Goal: Transaction & Acquisition: Subscribe to service/newsletter

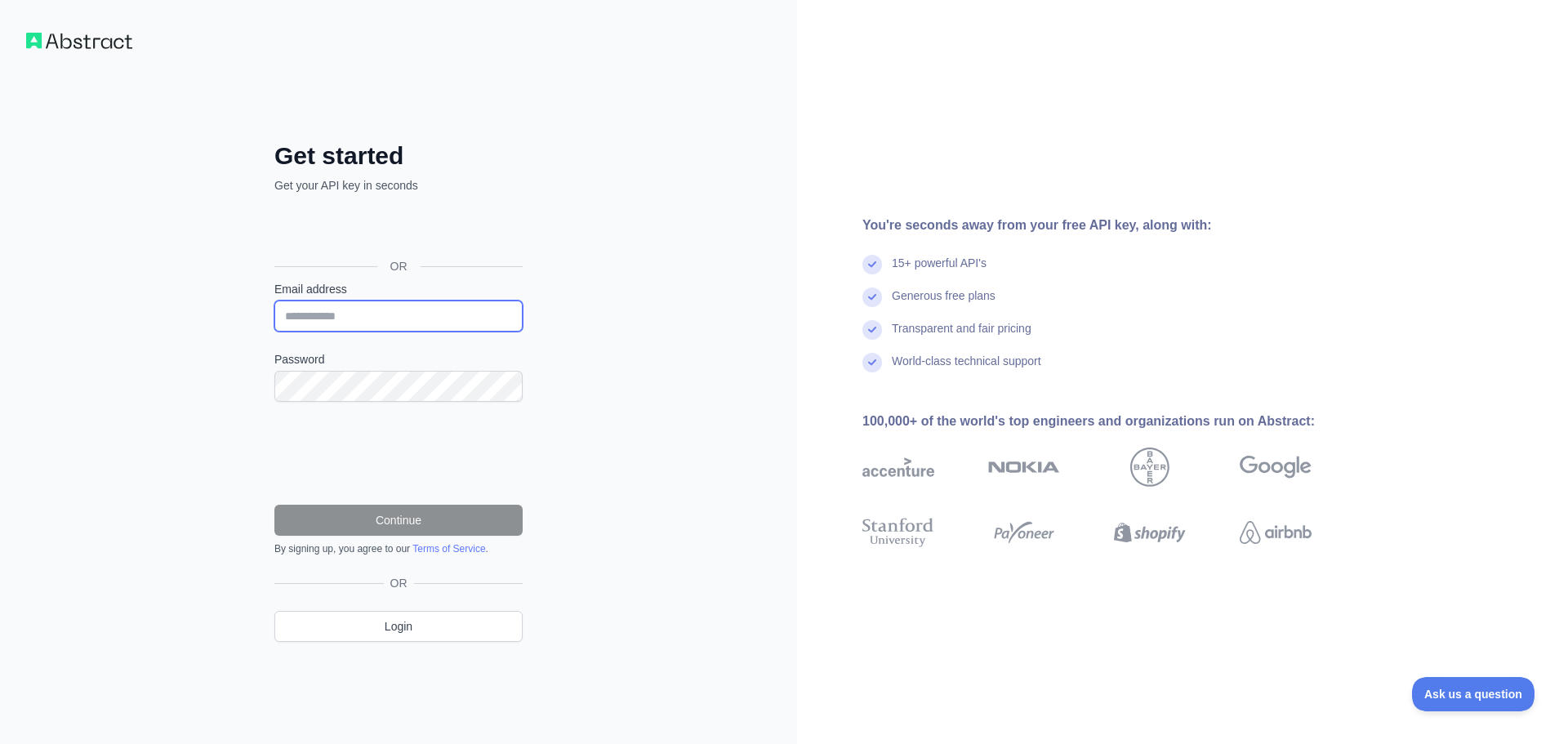
click at [388, 325] on input "Email address" at bounding box center [398, 316] width 248 height 31
type input "**********"
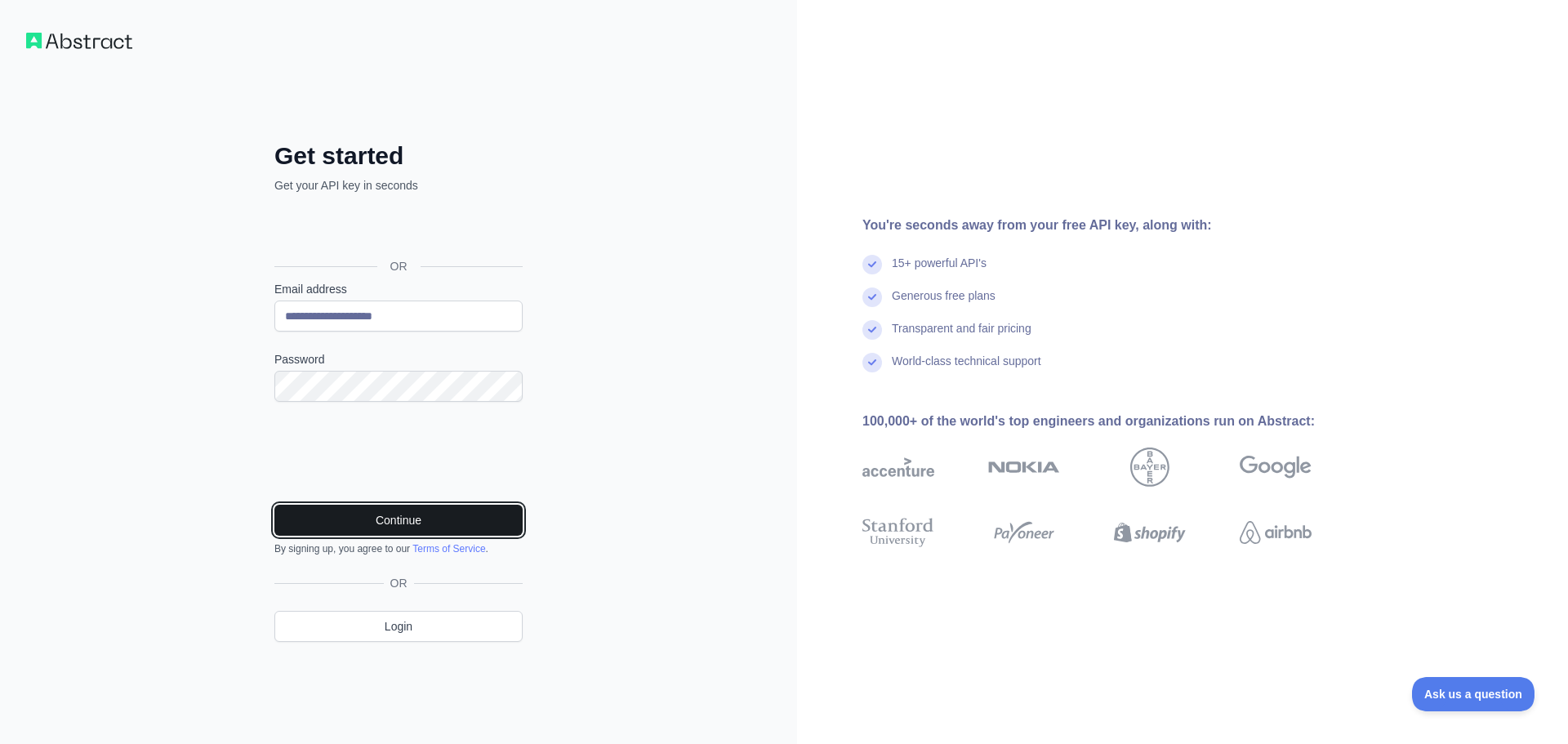
click at [435, 519] on button "Continue" at bounding box center [398, 520] width 248 height 31
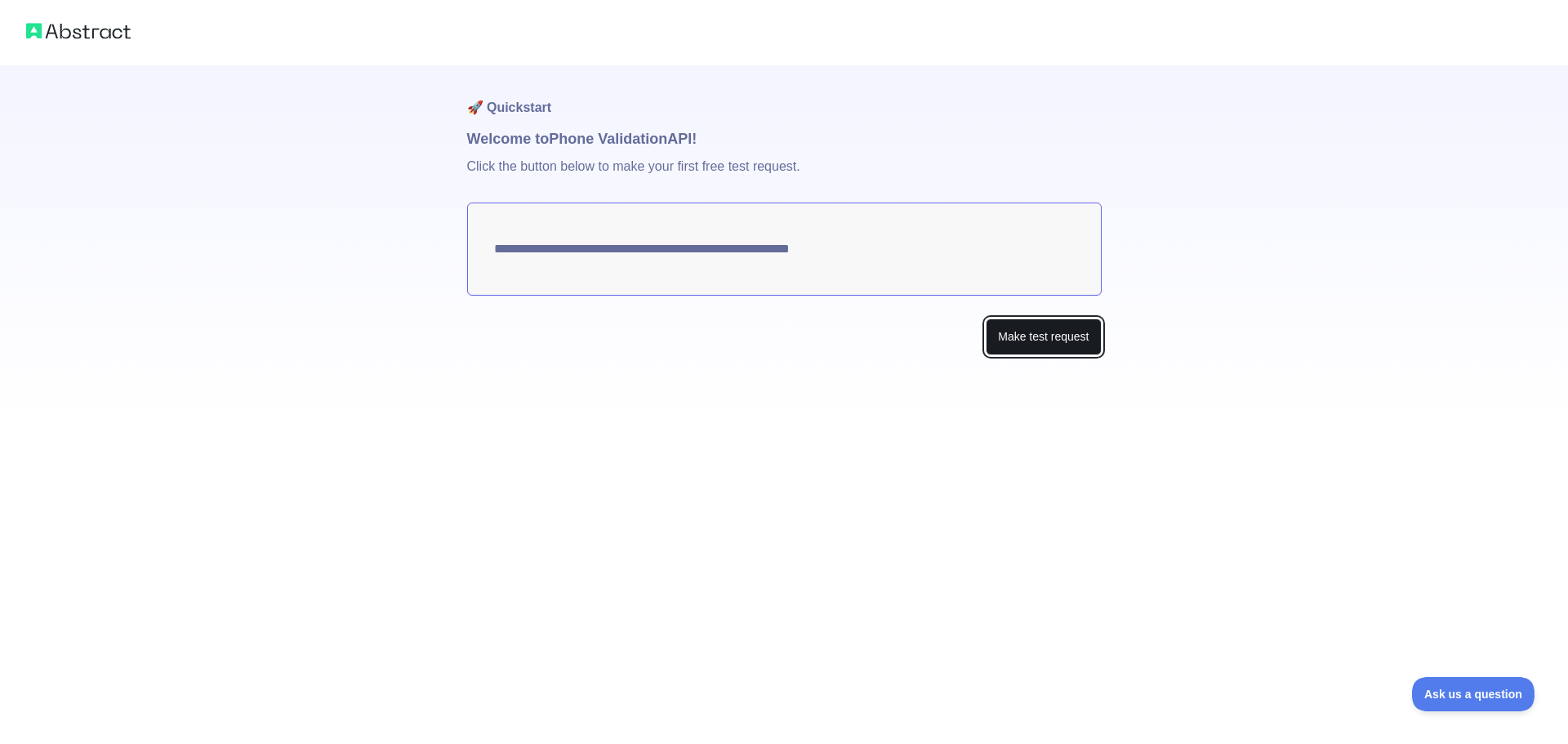
click at [1065, 338] on button "Make test request" at bounding box center [1043, 337] width 115 height 37
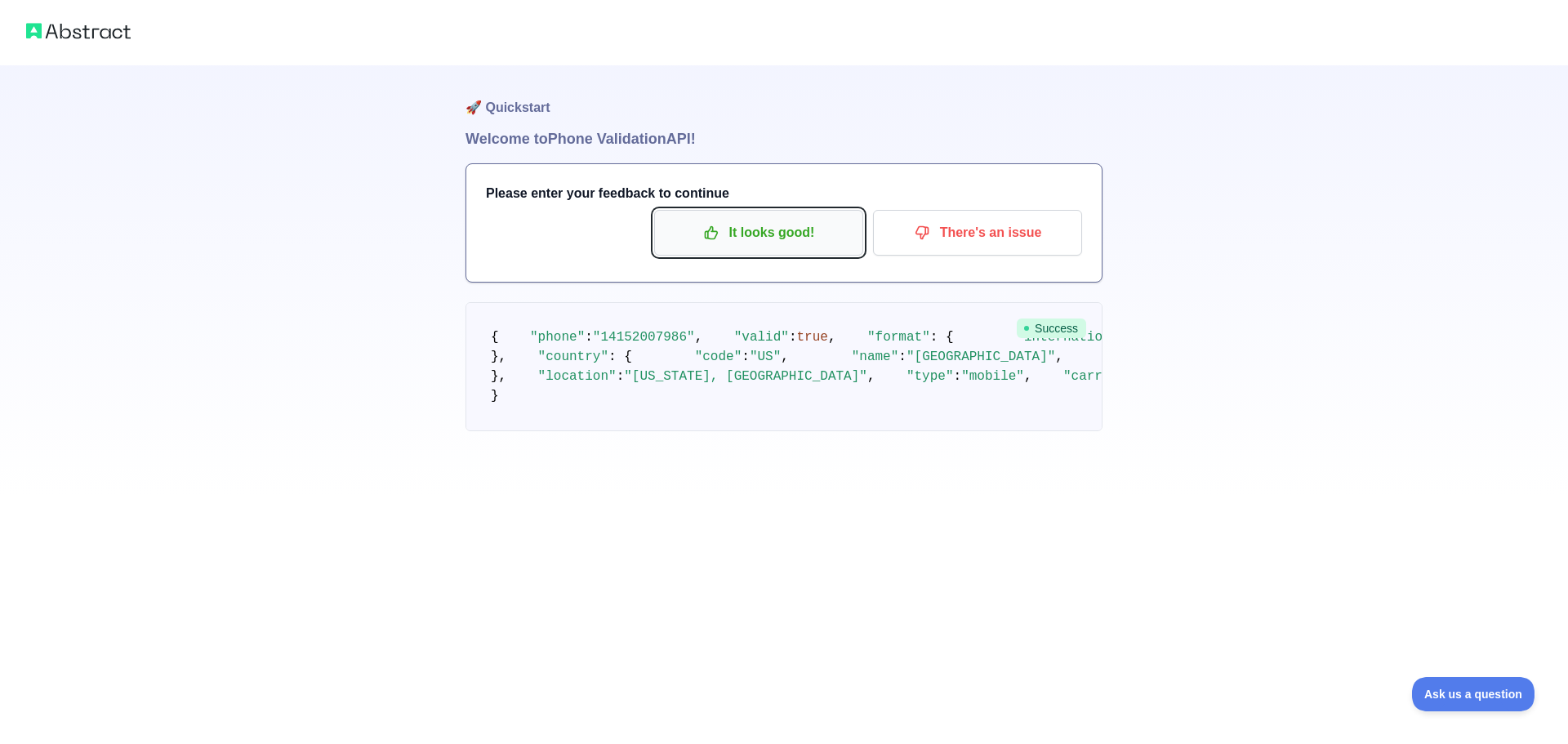
click at [762, 233] on p "It looks good!" at bounding box center [758, 232] width 184 height 28
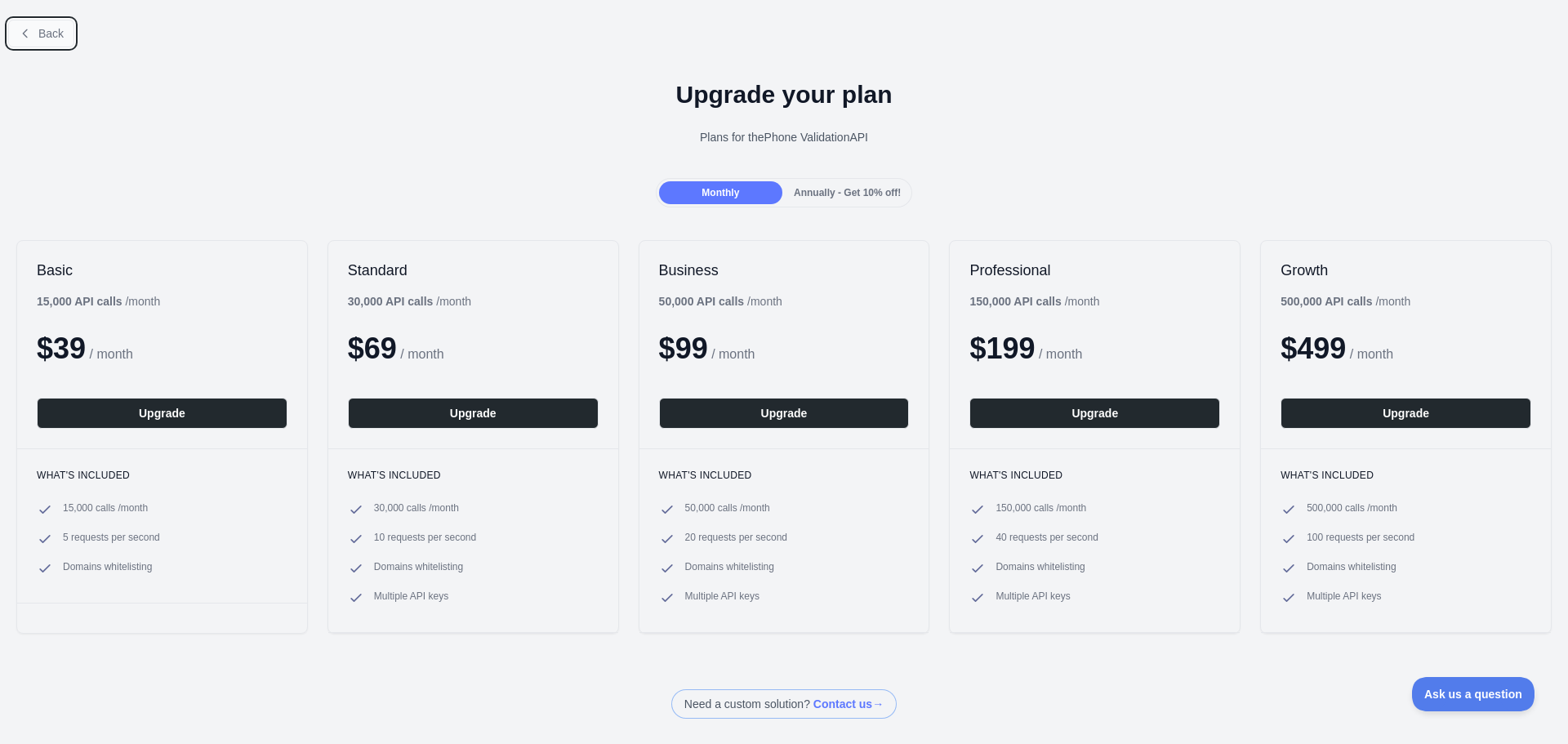
click at [40, 24] on button "Back" at bounding box center [40, 34] width 66 height 28
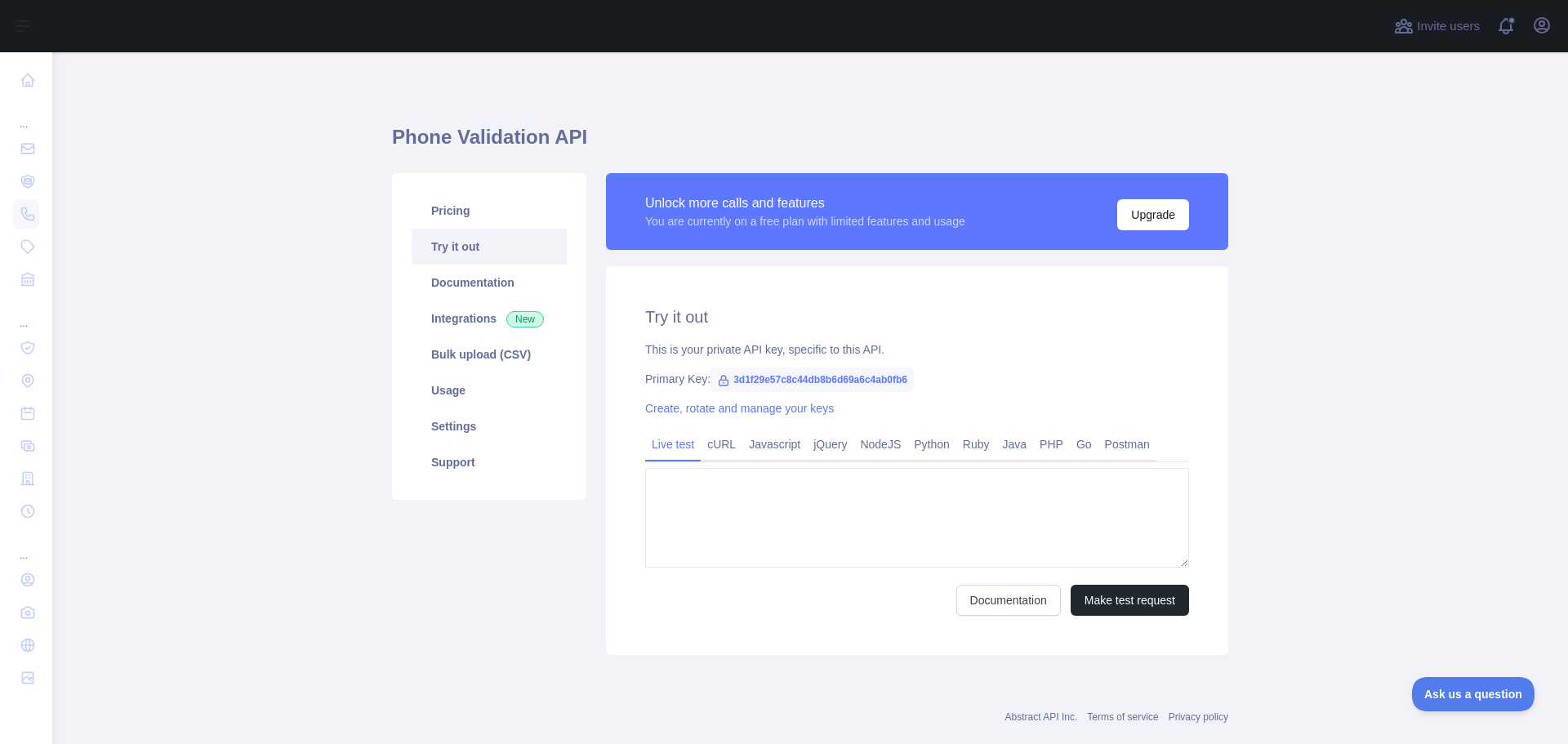
type textarea "**********"
click at [1042, 438] on link "PHP" at bounding box center [1051, 444] width 37 height 26
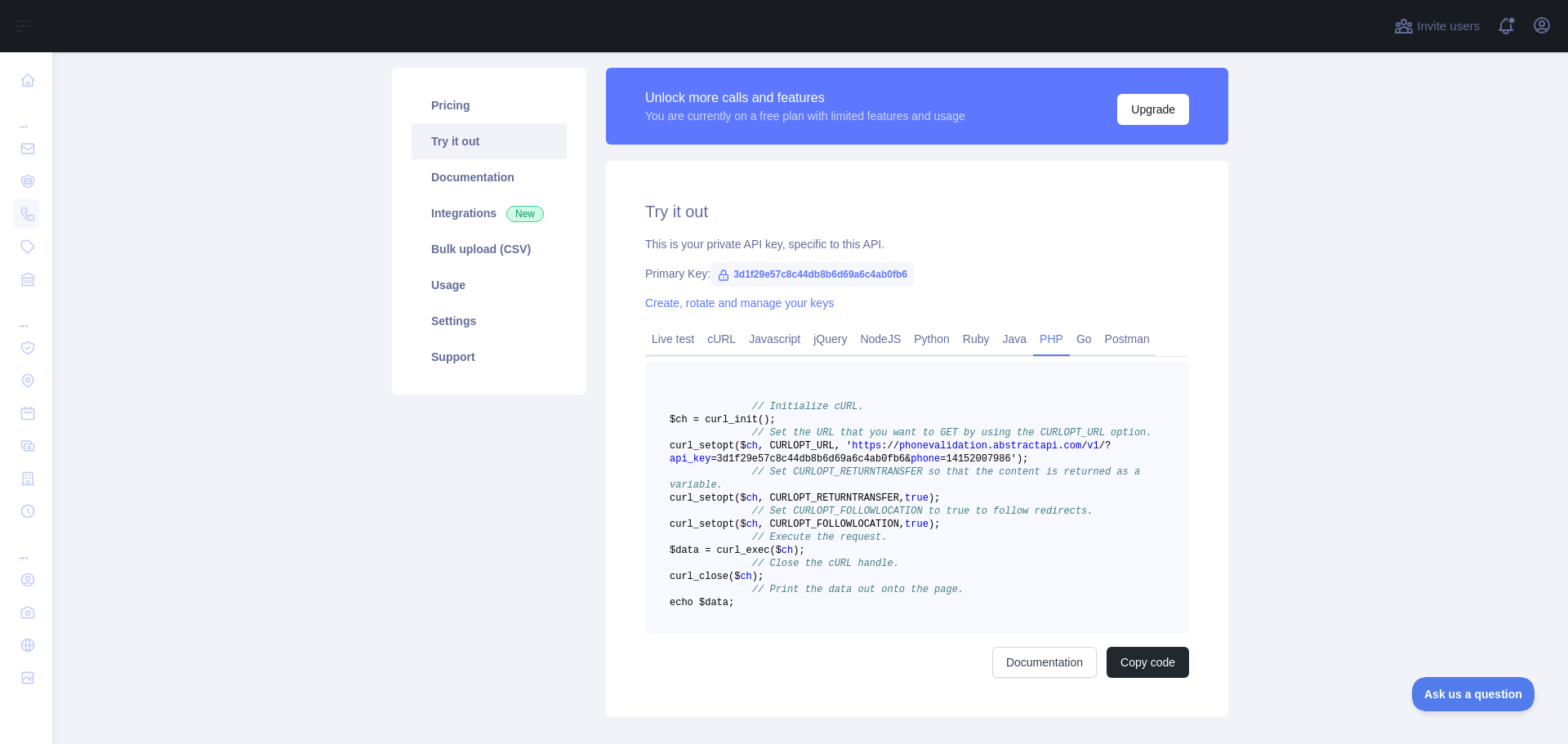
scroll to position [82, 0]
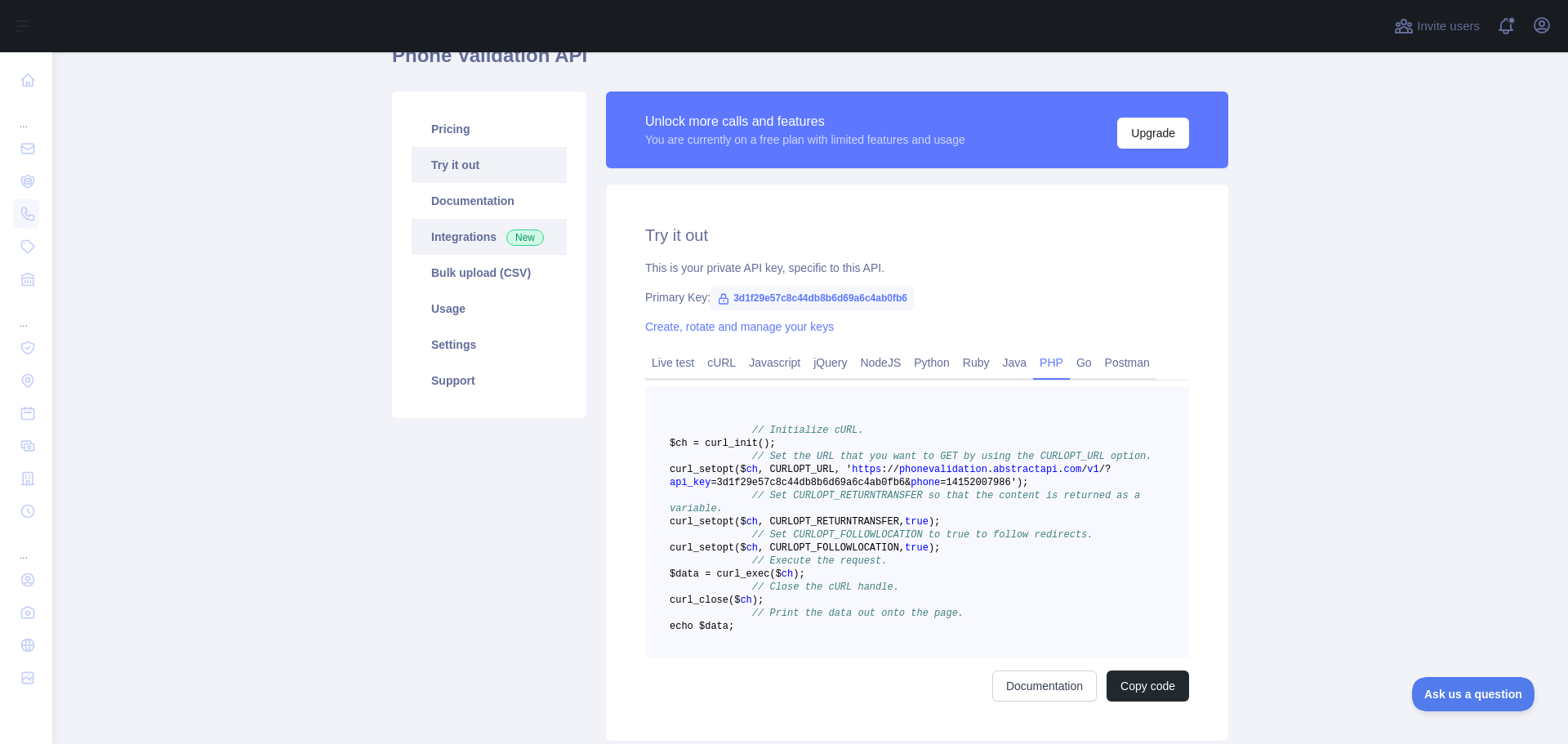
click at [461, 239] on link "Integrations New" at bounding box center [489, 237] width 155 height 36
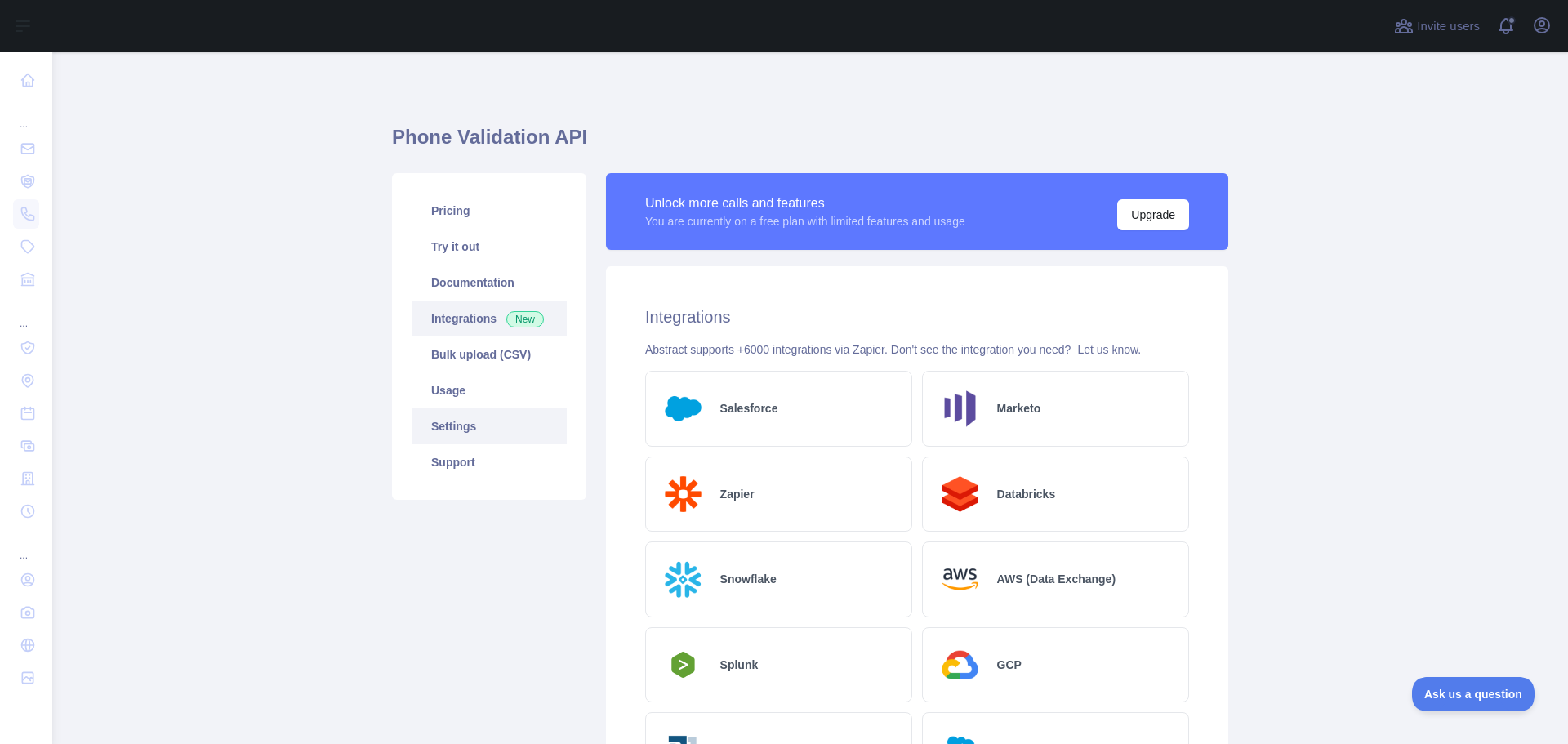
click at [451, 437] on link "Settings" at bounding box center [489, 426] width 155 height 36
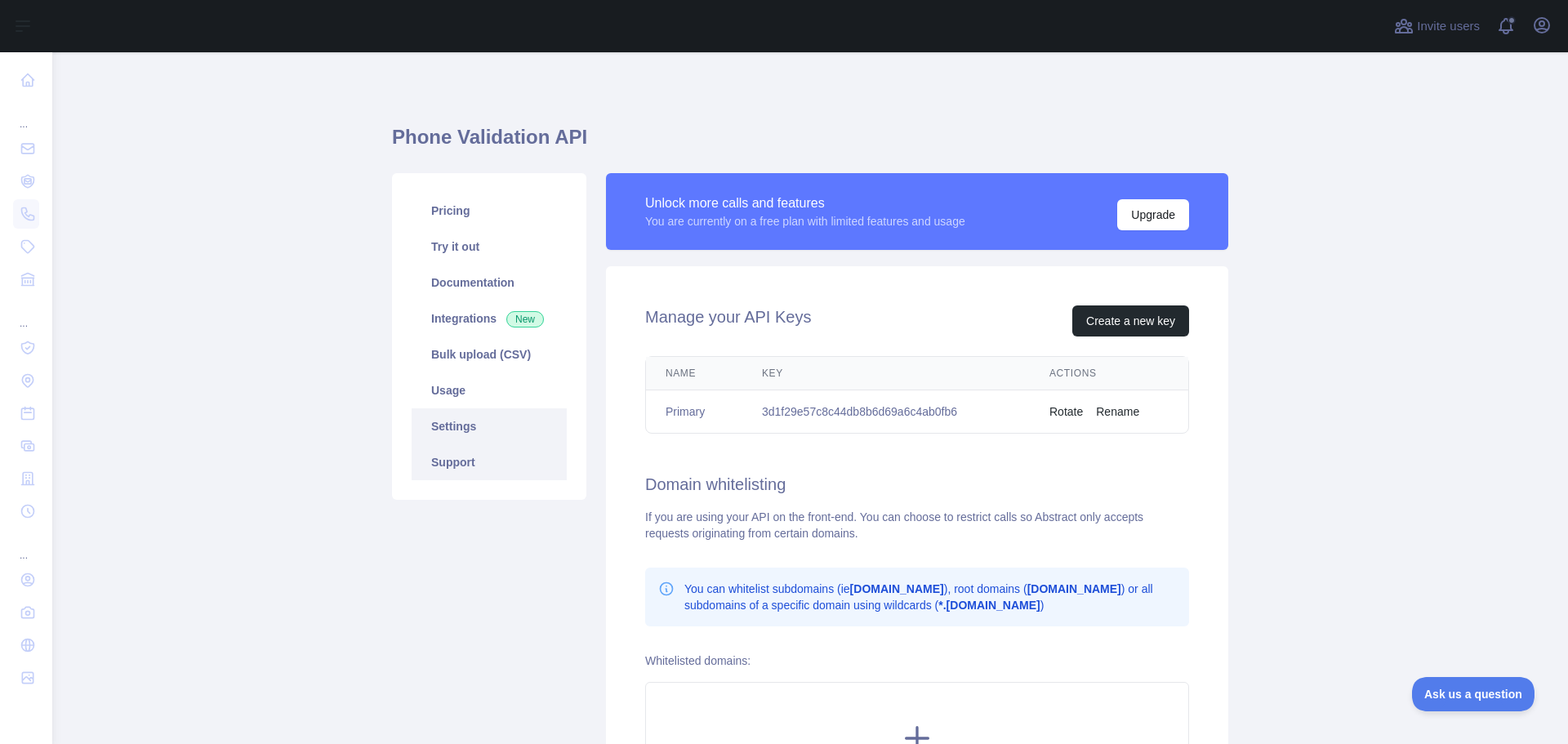
click at [470, 470] on link "Support" at bounding box center [489, 462] width 155 height 36
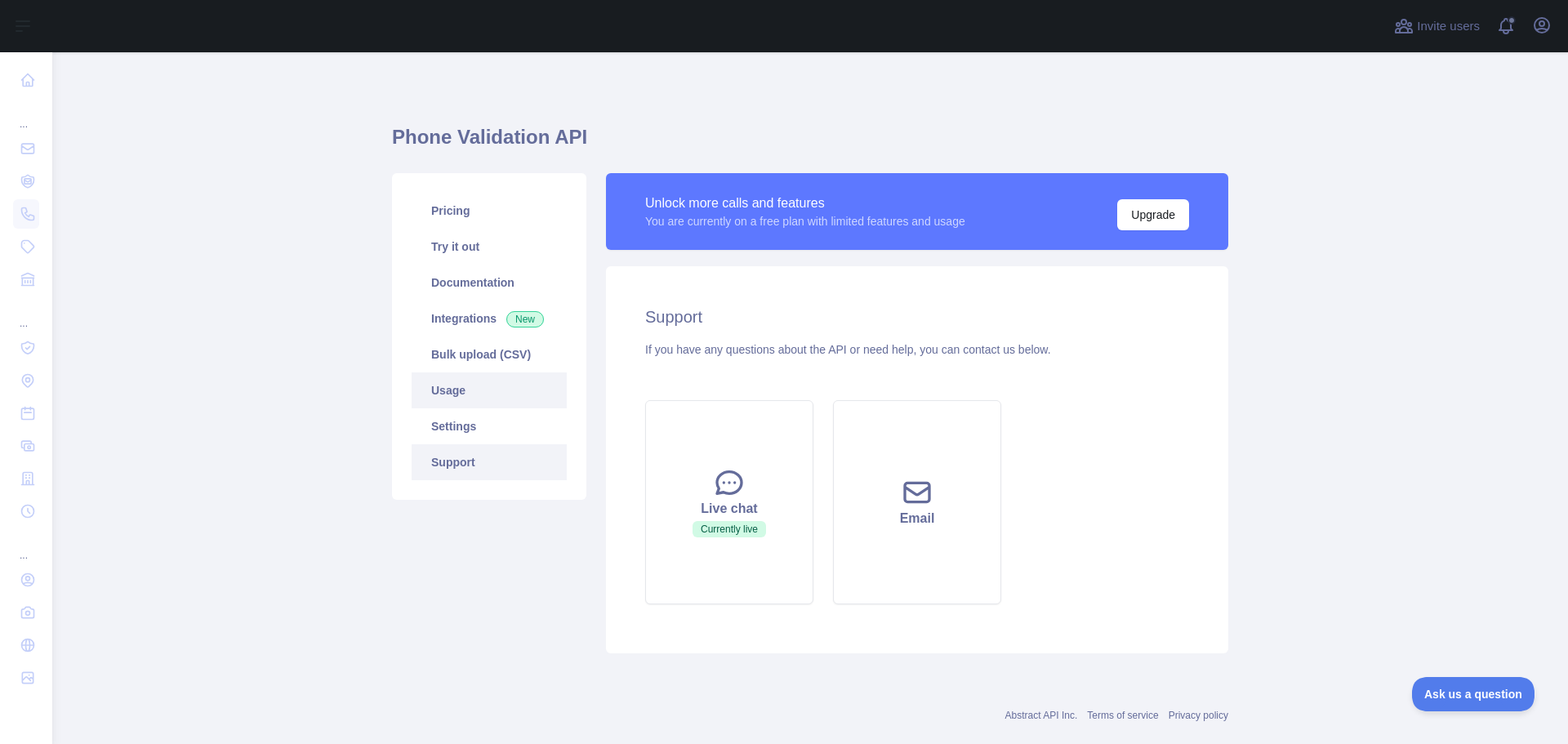
click at [479, 395] on link "Usage" at bounding box center [489, 391] width 155 height 36
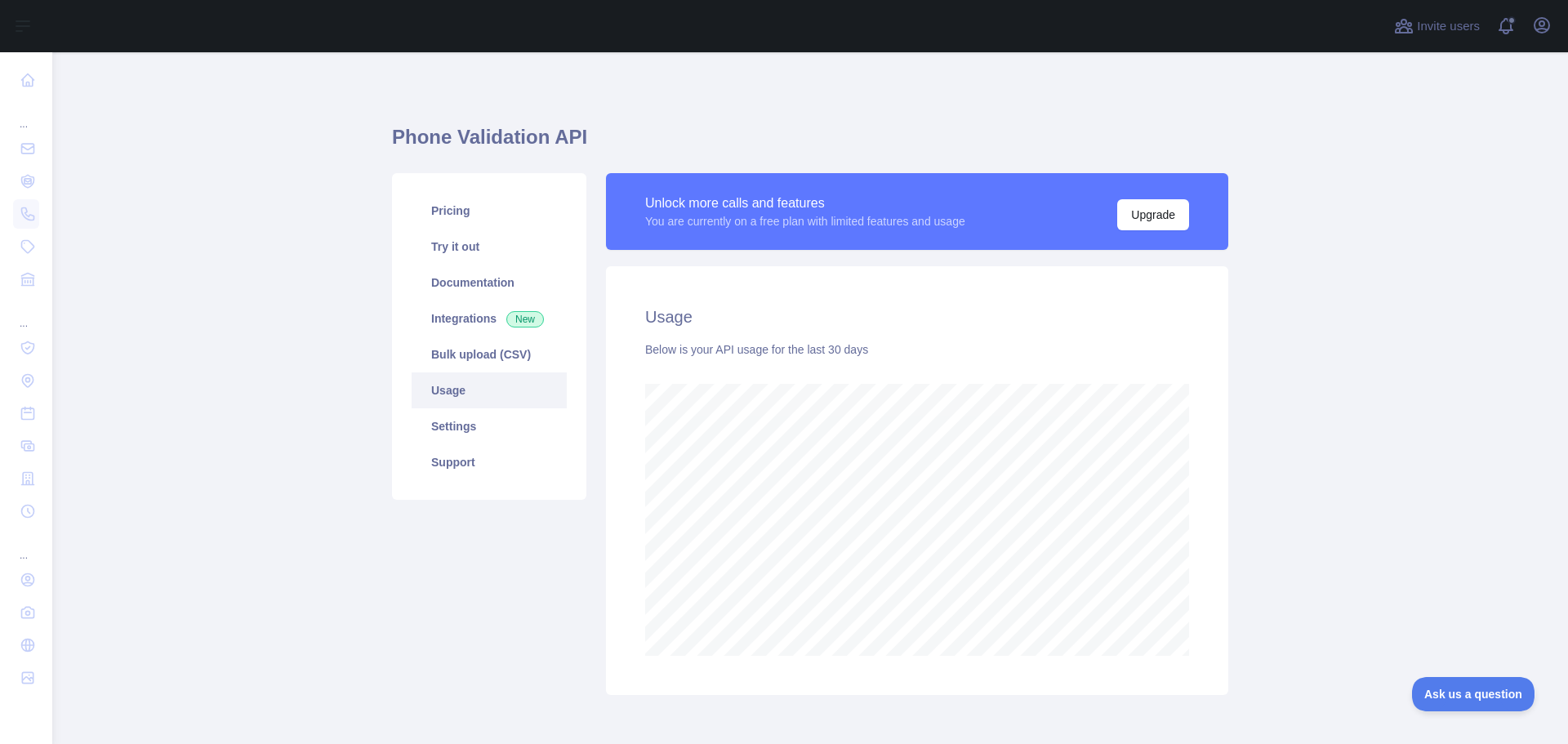
scroll to position [692, 1503]
click at [500, 356] on link "Bulk upload (CSV)" at bounding box center [489, 355] width 155 height 36
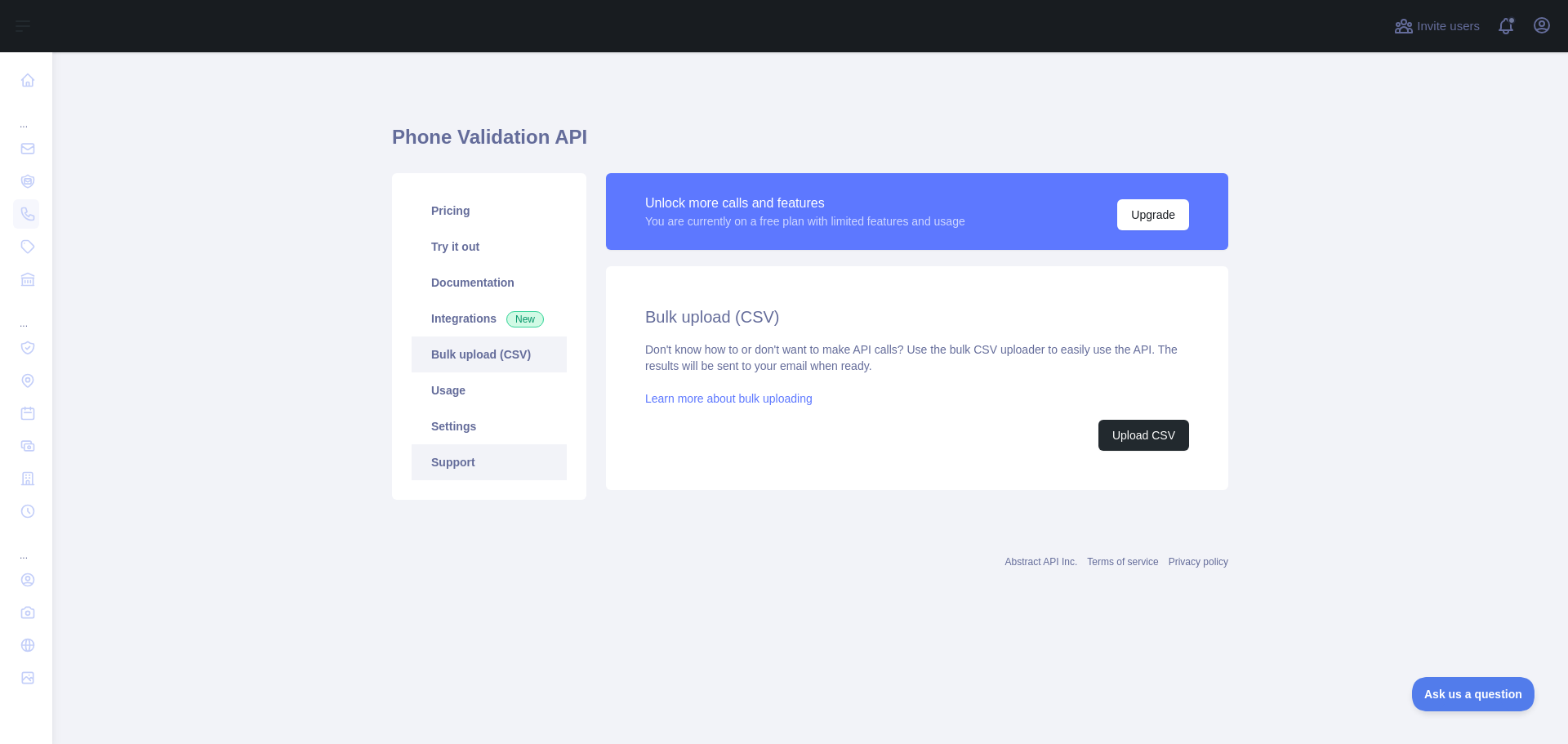
click at [497, 460] on link "Support" at bounding box center [489, 462] width 155 height 36
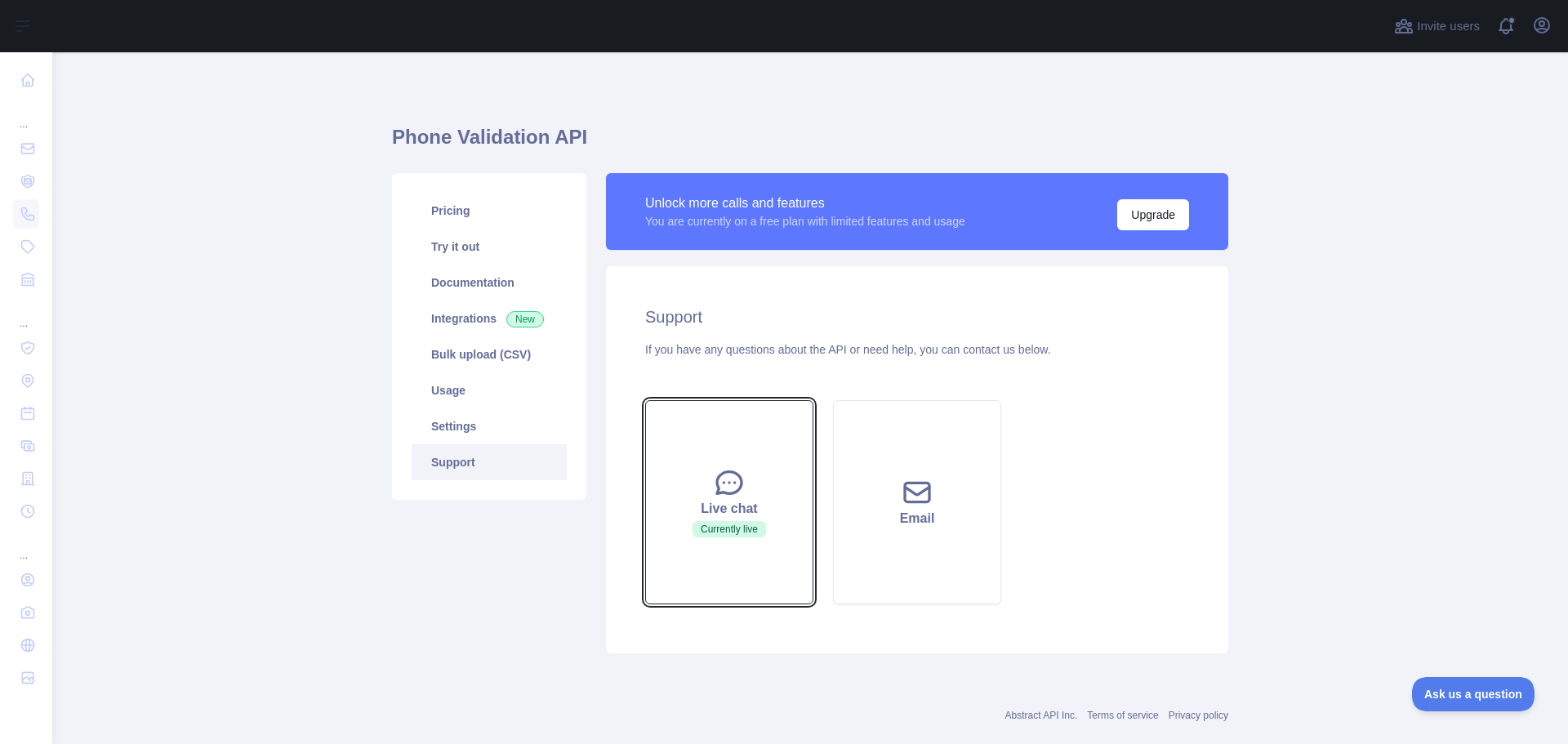
click at [732, 490] on icon at bounding box center [729, 483] width 24 height 22
click at [477, 288] on link "Documentation" at bounding box center [489, 282] width 155 height 36
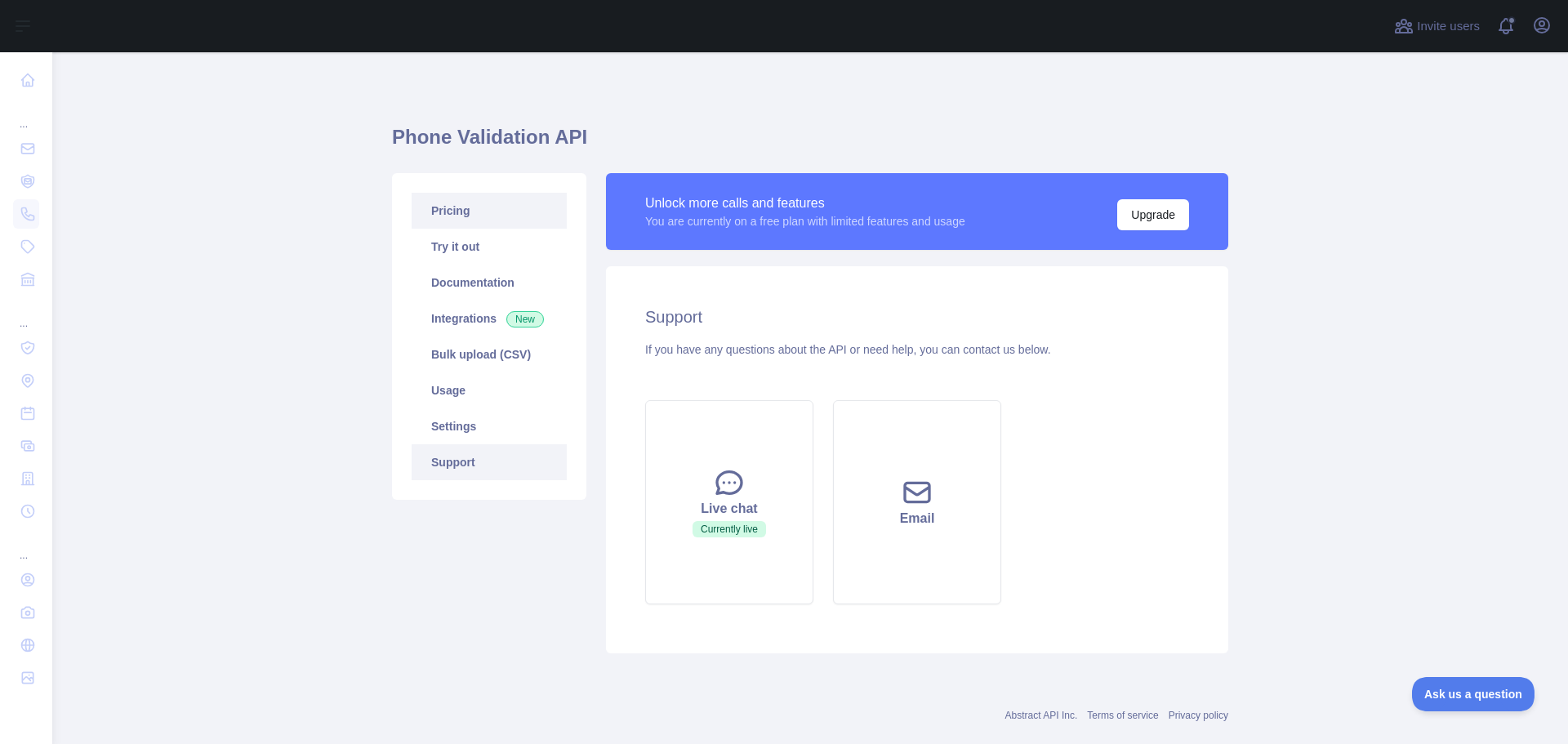
click at [472, 204] on link "Pricing" at bounding box center [489, 211] width 155 height 36
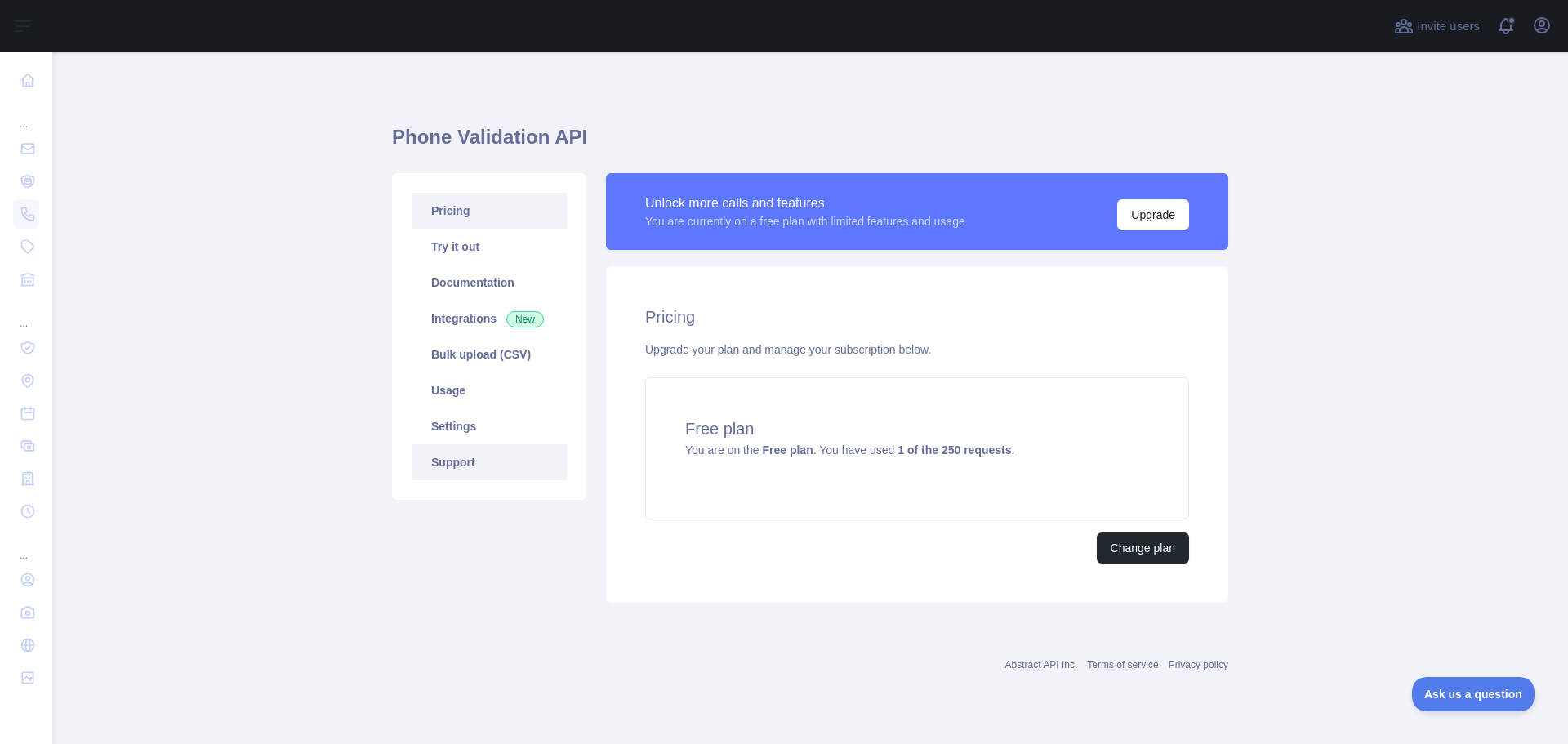
click at [472, 467] on link "Support" at bounding box center [489, 462] width 155 height 36
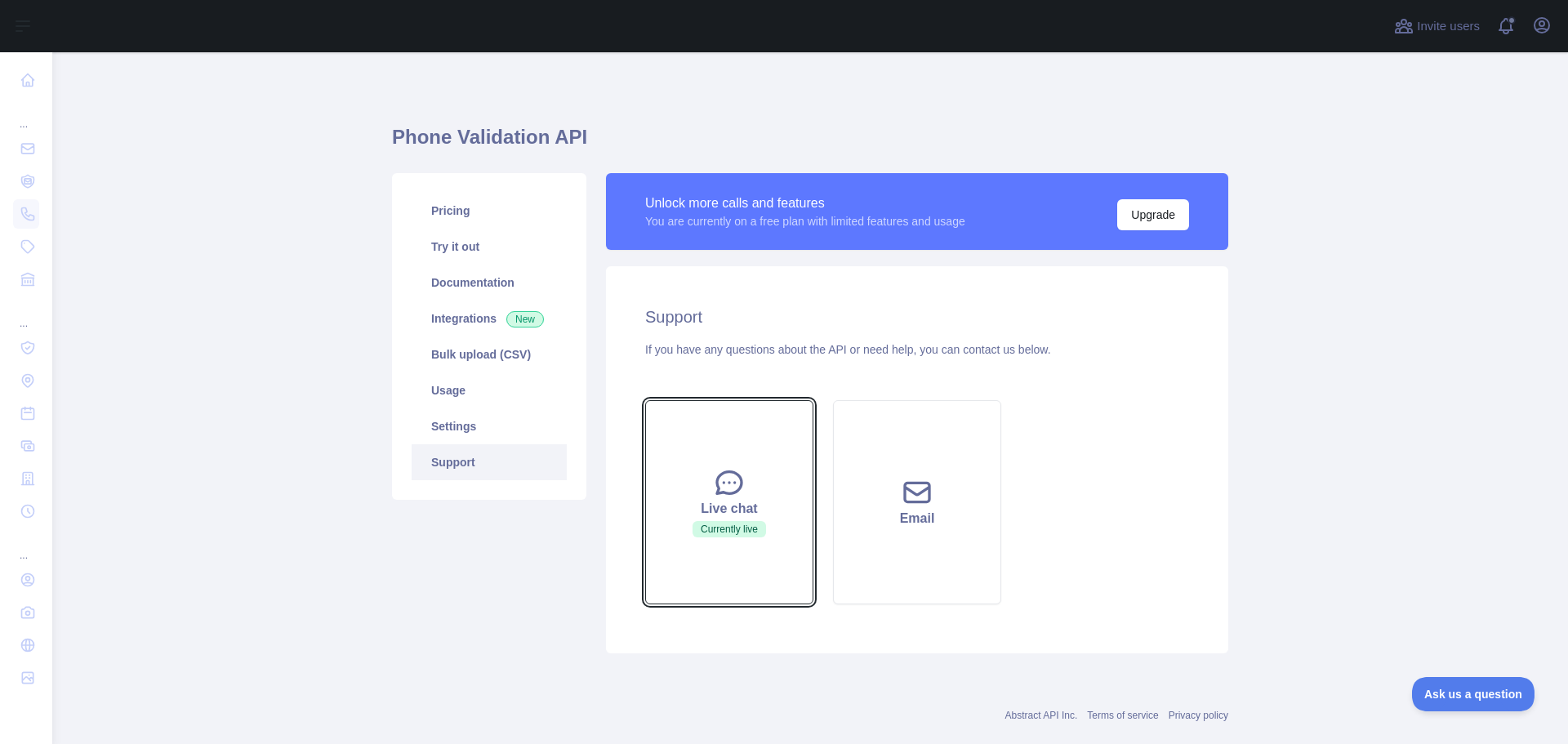
click at [748, 462] on button "Live chat Currently live" at bounding box center [728, 502] width 168 height 204
click at [725, 490] on icon at bounding box center [729, 483] width 33 height 33
click at [723, 530] on span "Currently live" at bounding box center [729, 529] width 73 height 16
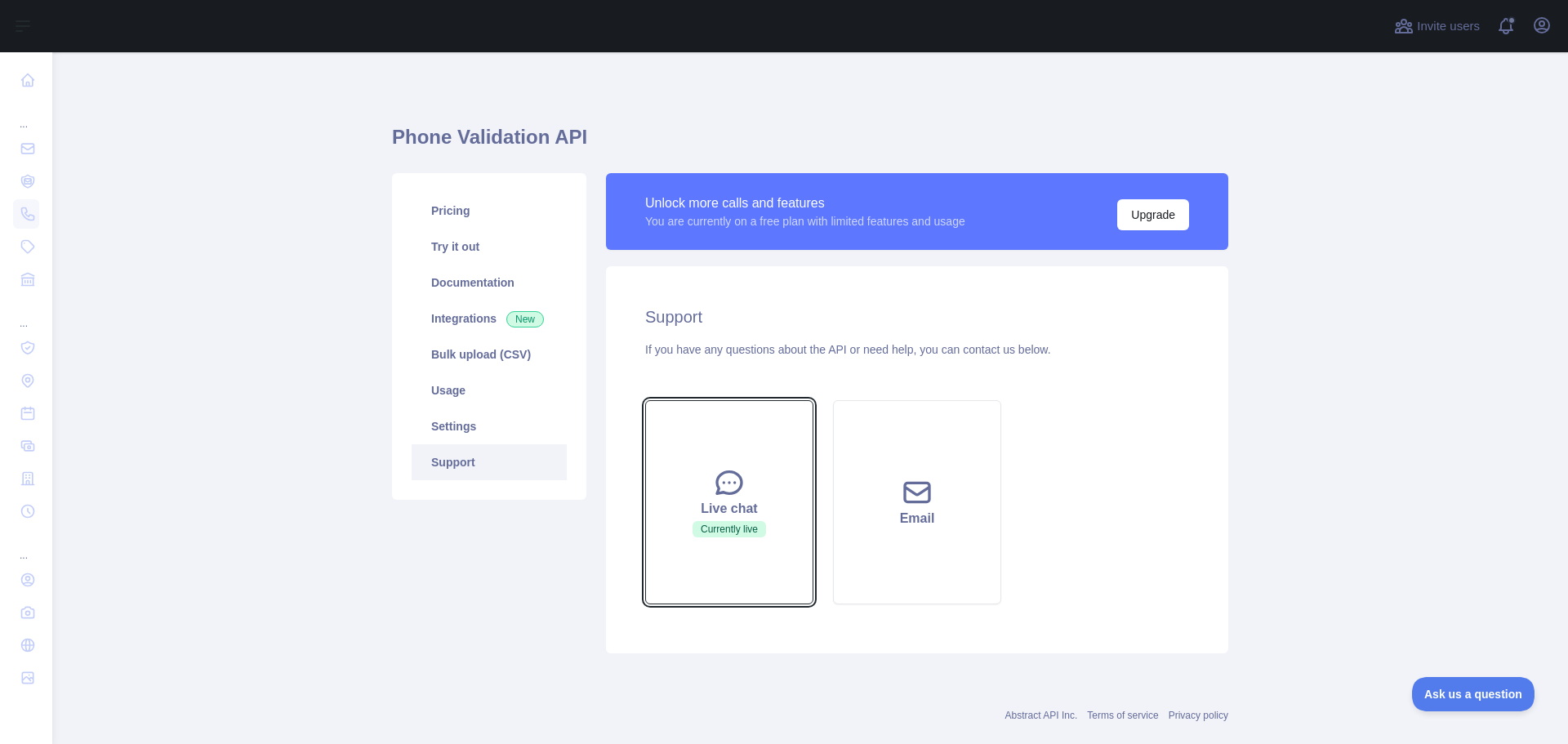
click at [729, 502] on div "Live chat" at bounding box center [729, 509] width 127 height 20
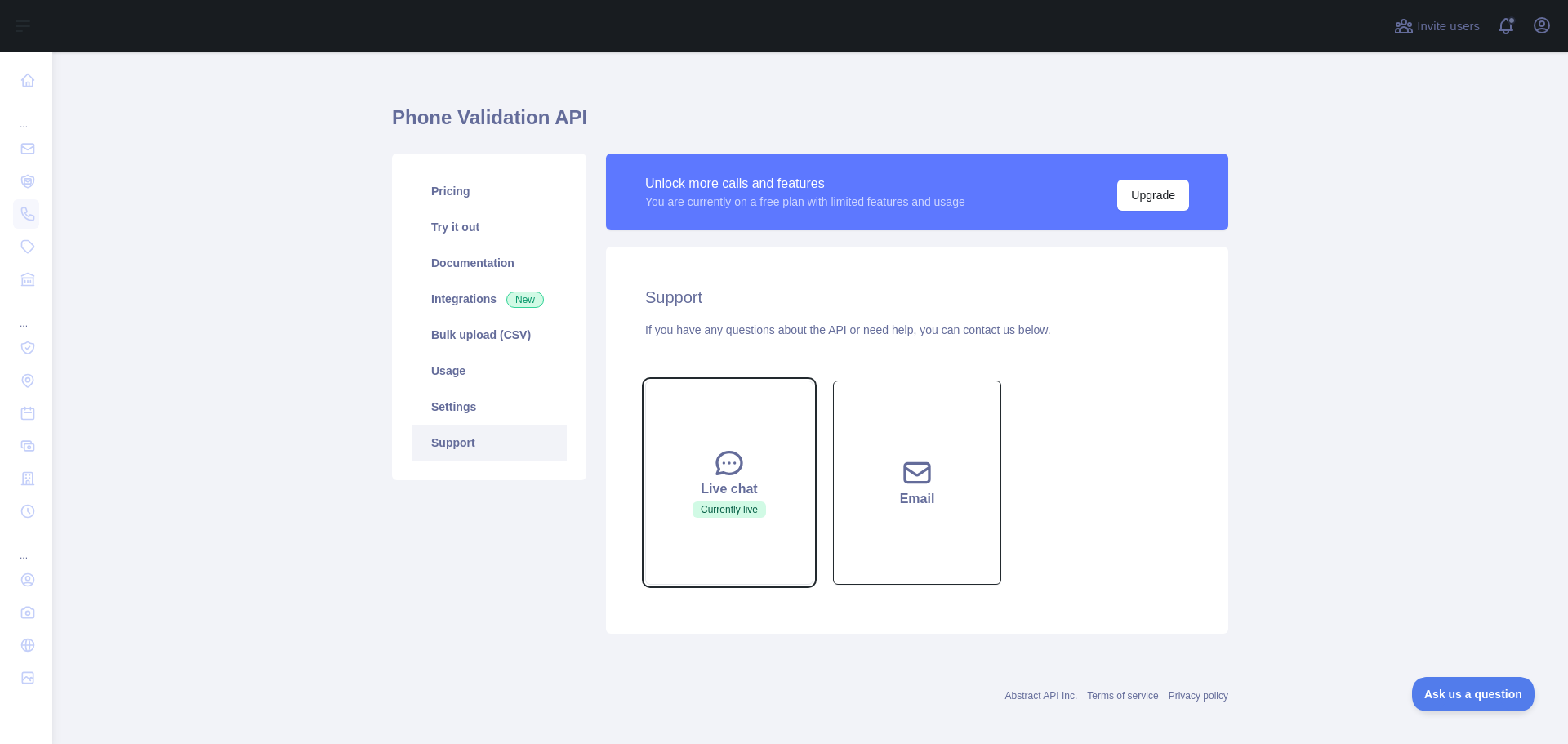
scroll to position [30, 0]
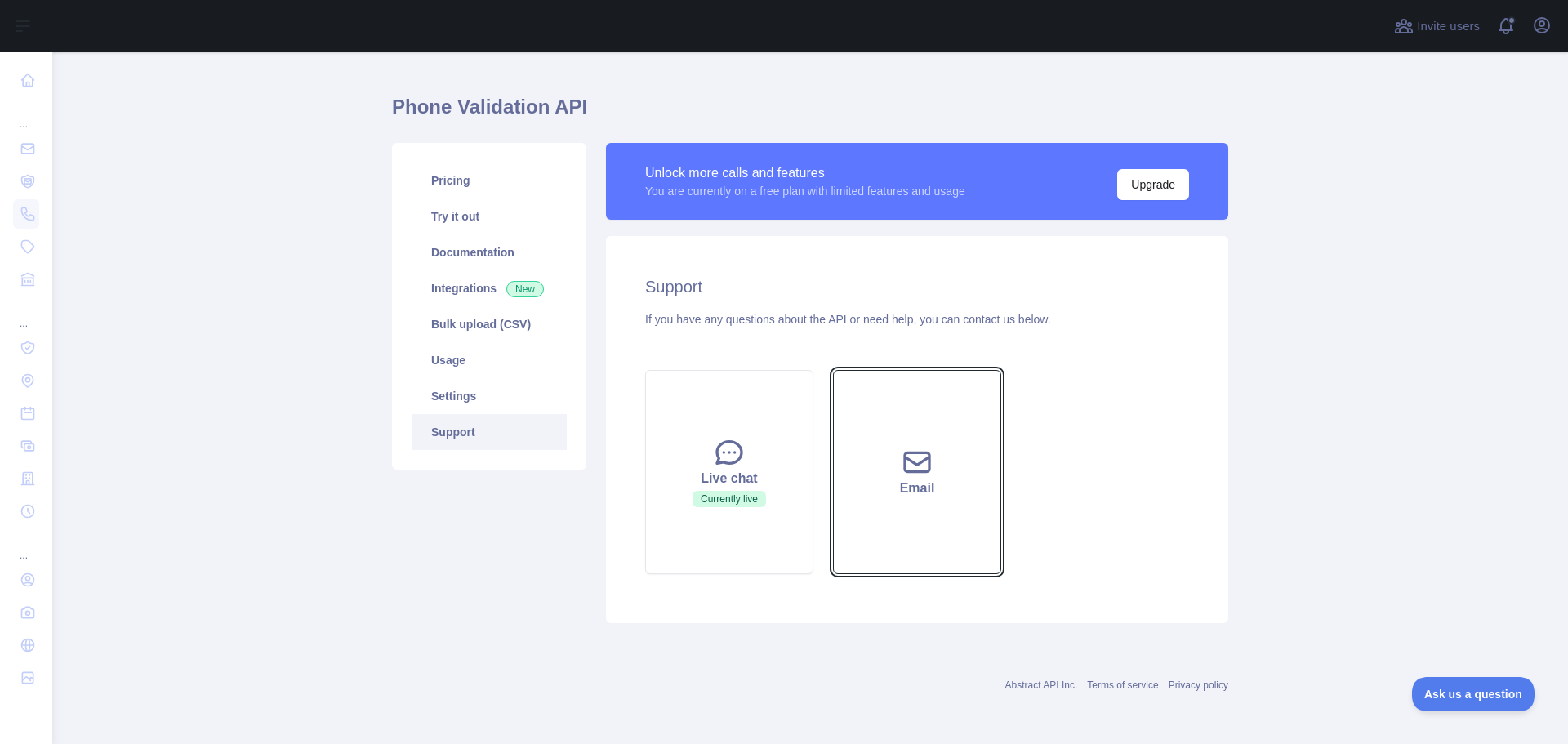
click at [930, 518] on button "Email" at bounding box center [917, 472] width 168 height 204
